Goal: Navigation & Orientation: Go to known website

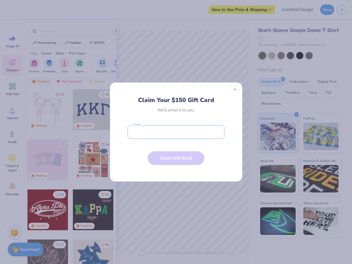
click at [176, 132] on input "email" at bounding box center [175, 132] width 97 height 14
click at [235, 90] on button "Close" at bounding box center [234, 89] width 9 height 9
